Goal: Navigation & Orientation: Understand site structure

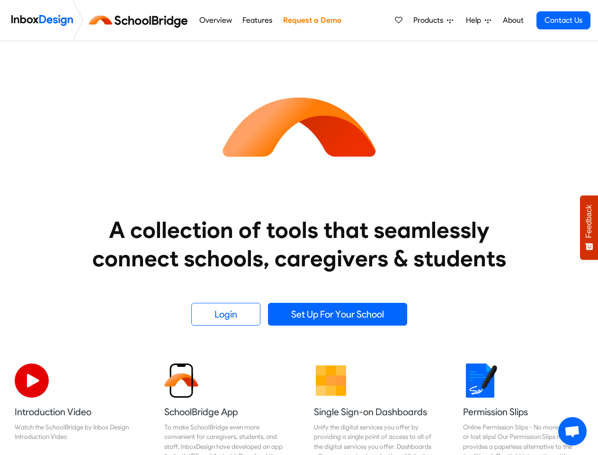
click at [299, 227] on heading "A collection of tools that seamlessly connect schools, caregivers & students" at bounding box center [299, 244] width 450 height 57
click at [434, 20] on span "Products" at bounding box center [431, 20] width 34 height 11
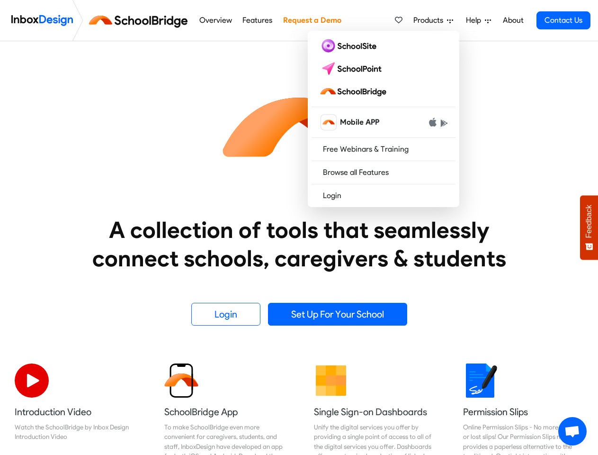
click at [479, 20] on span "Help" at bounding box center [475, 20] width 19 height 11
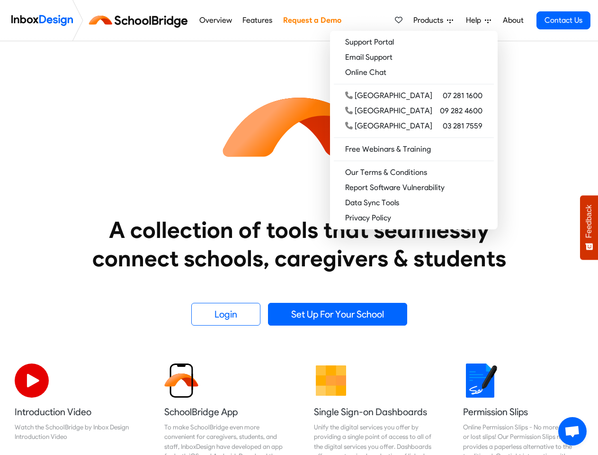
click at [589, 227] on span "Feedback" at bounding box center [589, 221] width 9 height 33
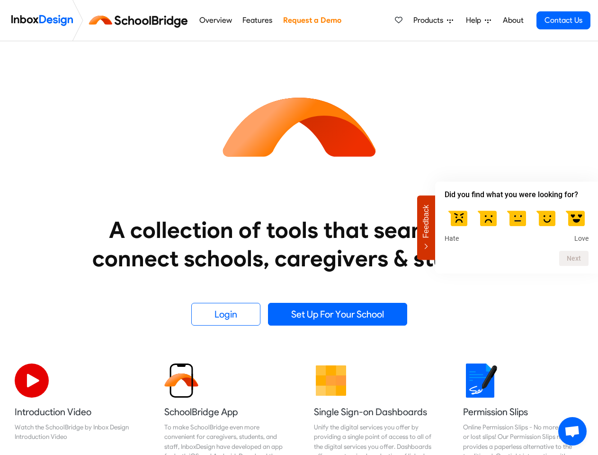
click at [573, 431] on span "Open chat" at bounding box center [573, 431] width 16 height 13
